Goal: Transaction & Acquisition: Purchase product/service

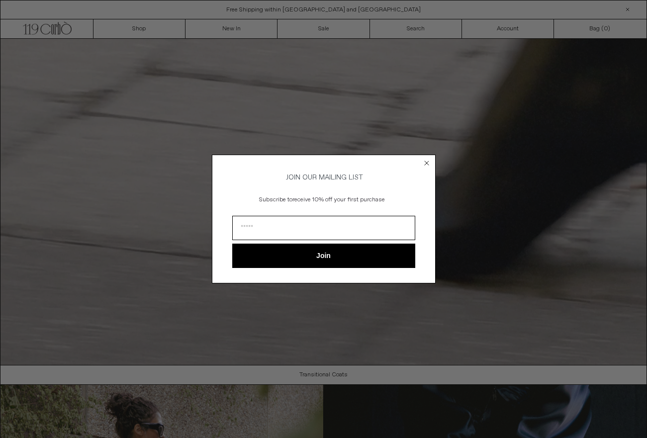
click at [426, 161] on icon "Close dialog" at bounding box center [427, 163] width 10 height 10
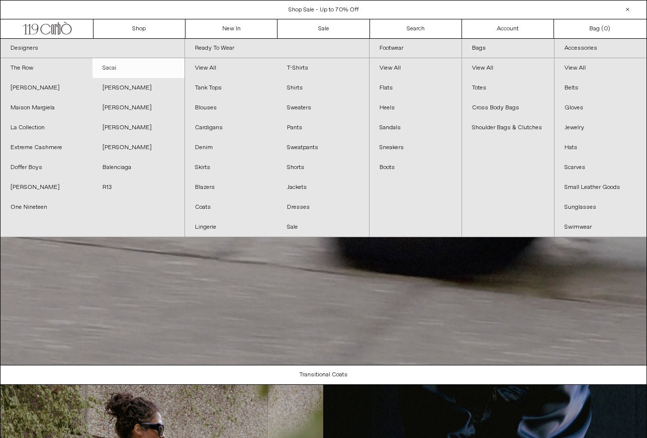
click at [119, 68] on link "Sacai" at bounding box center [138, 68] width 92 height 20
click at [116, 63] on link "Sacai" at bounding box center [138, 68] width 92 height 20
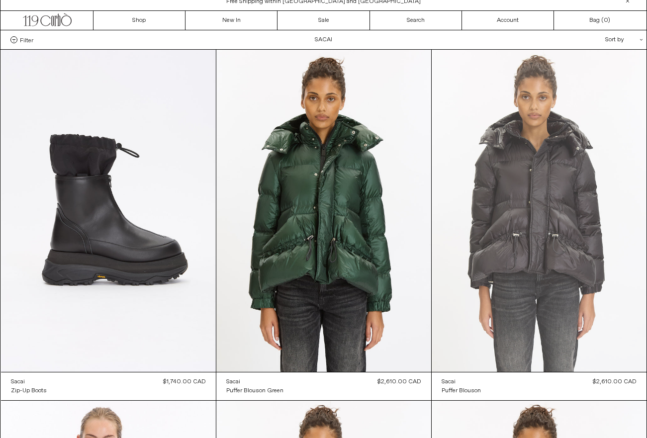
scroll to position [9, 0]
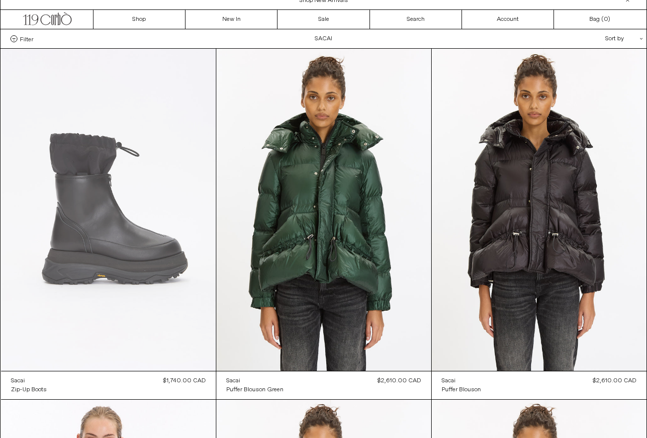
click at [107, 219] on at bounding box center [108, 210] width 215 height 322
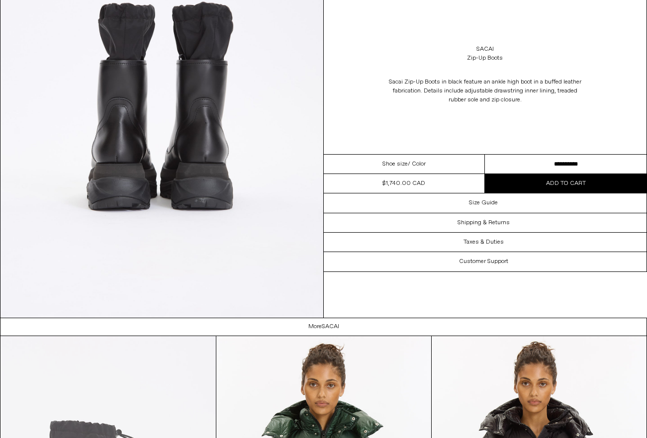
scroll to position [1453, 0]
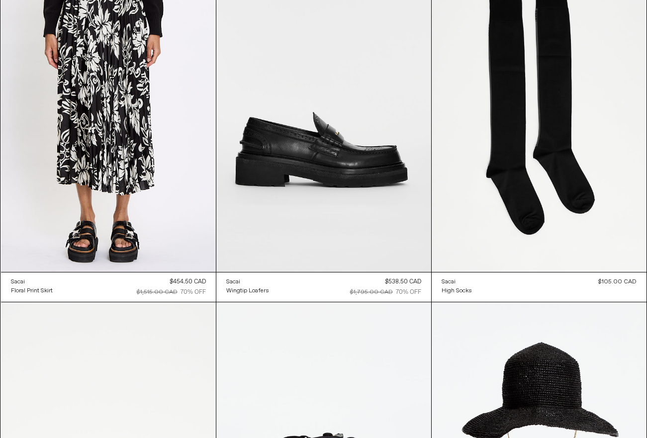
scroll to position [4720, 0]
